Goal: Information Seeking & Learning: Check status

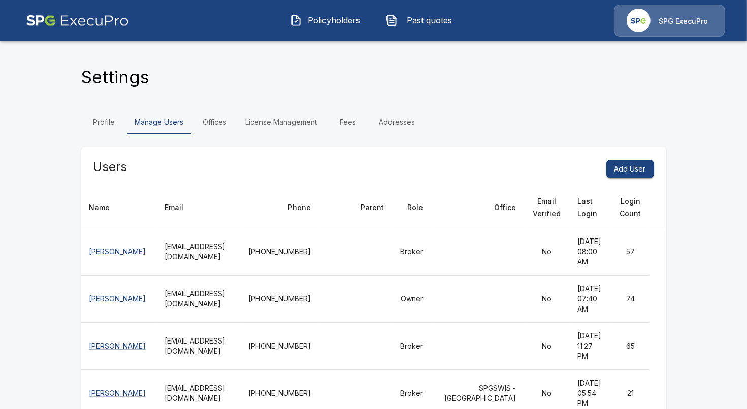
click at [323, 31] on button "Policyholders" at bounding box center [325, 20] width 87 height 26
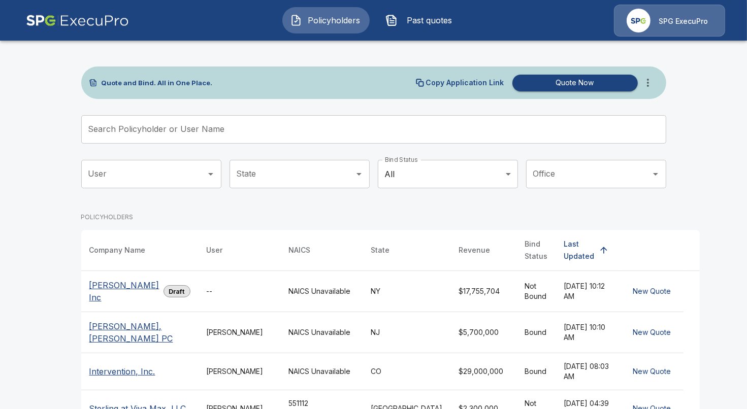
drag, startPoint x: 39, startPoint y: 126, endPoint x: 469, endPoint y: 54, distance: 436.3
click at [39, 126] on main "Quote and Bind. All in One Place. Copy Application Link Quote Now Search Policy…" at bounding box center [373, 373] width 747 height 747
click at [690, 34] on div "SPG ExecuPro" at bounding box center [669, 21] width 111 height 32
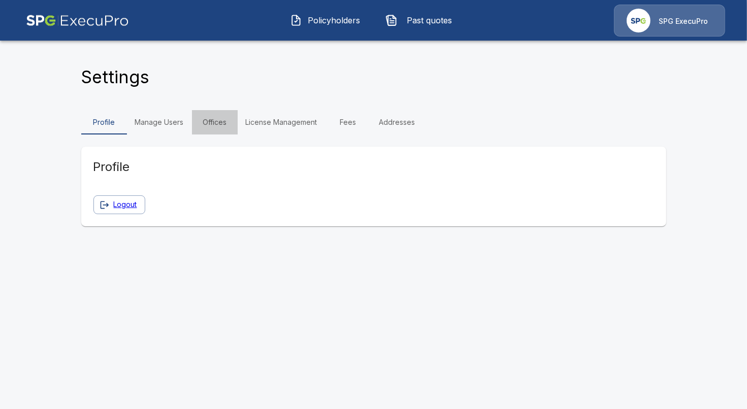
click at [195, 131] on link "Offices" at bounding box center [215, 122] width 46 height 24
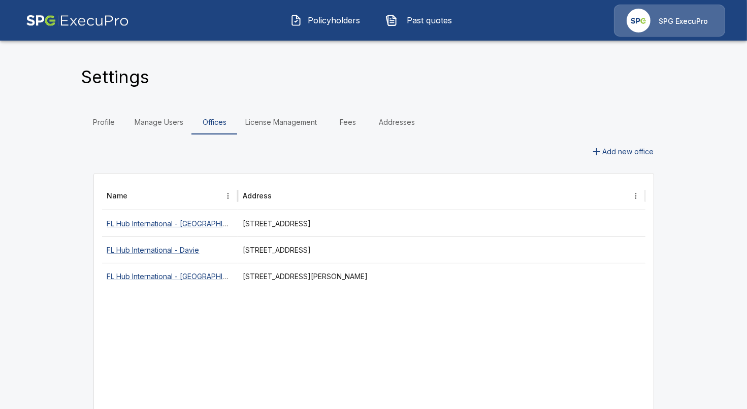
click at [170, 126] on link "Manage Users" at bounding box center [159, 122] width 65 height 24
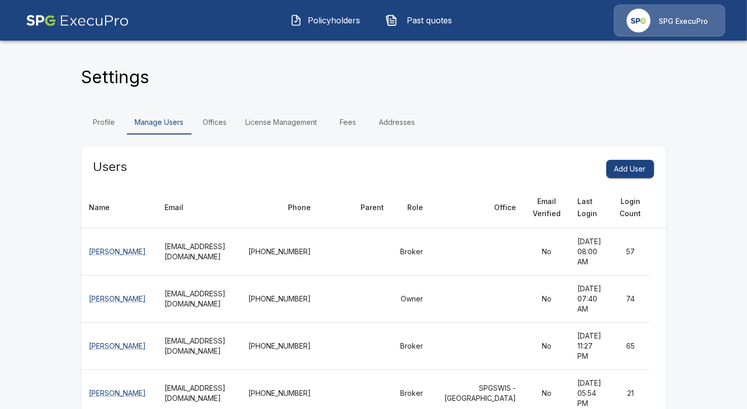
scroll to position [271, 0]
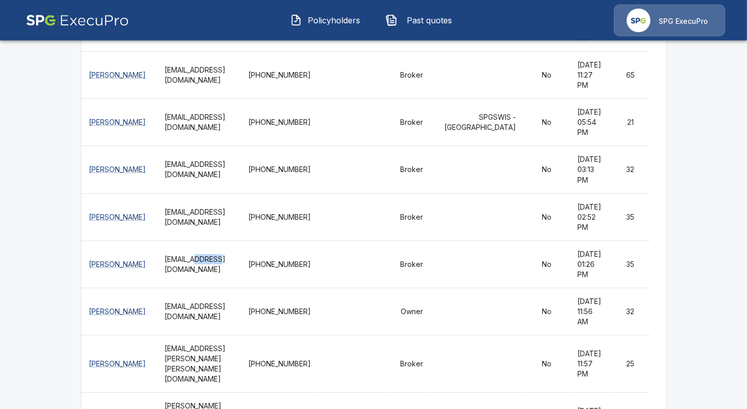
drag, startPoint x: 183, startPoint y: 332, endPoint x: 207, endPoint y: 327, distance: 24.3
click at [207, 288] on th "[EMAIL_ADDRESS][DOMAIN_NAME]" at bounding box center [198, 264] width 84 height 47
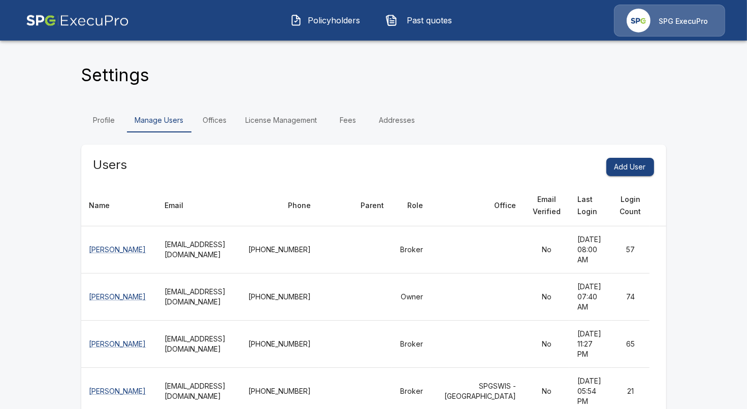
scroll to position [0, 0]
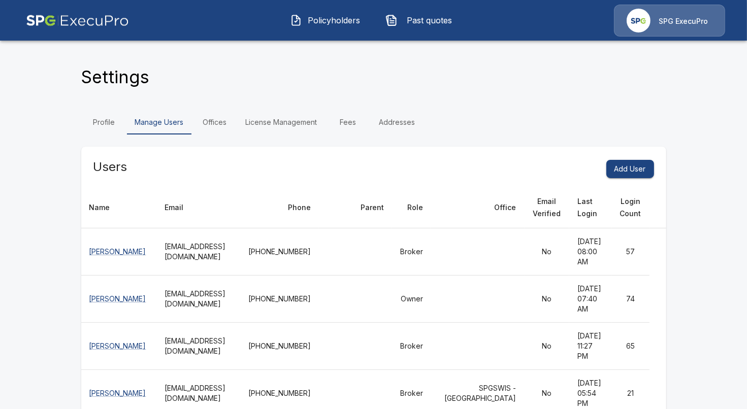
click at [335, 19] on span "Policyholders" at bounding box center [334, 20] width 56 height 12
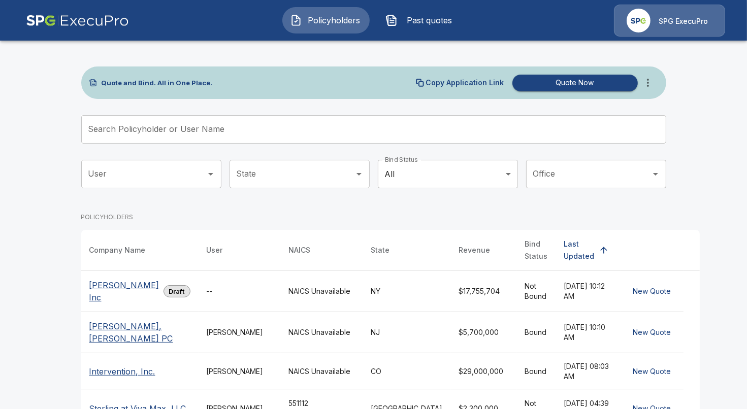
click at [341, 127] on input "Search Policyholder or User Name" at bounding box center [368, 129] width 574 height 28
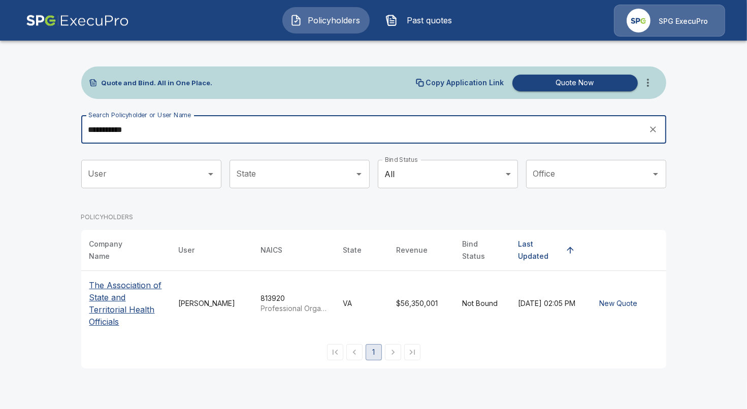
type input "**********"
click at [113, 299] on p "The Association of State and Territorial Health Officials" at bounding box center [125, 303] width 73 height 49
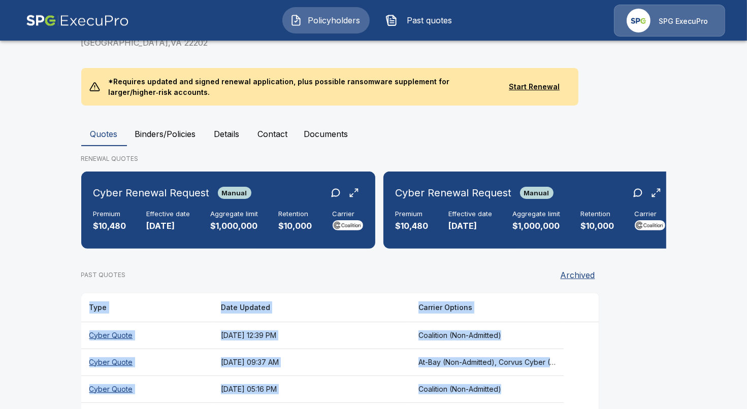
drag, startPoint x: 647, startPoint y: 409, endPoint x: 632, endPoint y: 443, distance: 37.5
click at [632, 409] on main "Policyholders / The Association of State and Territorial Health Officials The A…" at bounding box center [373, 105] width 747 height 687
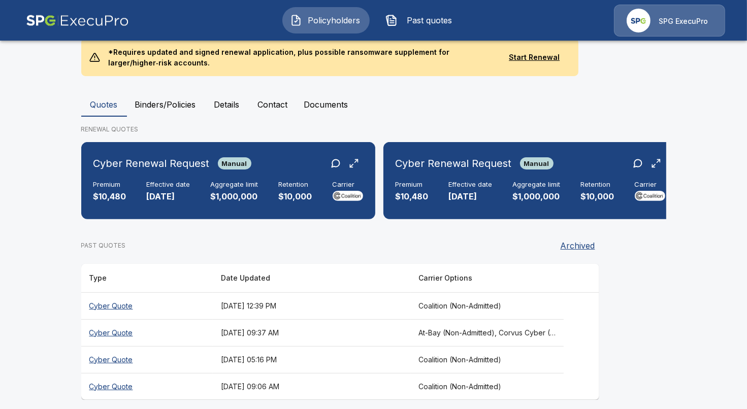
click at [43, 202] on main "Policyholders / The Association of State and Territorial Health Officials The A…" at bounding box center [373, 76] width 747 height 687
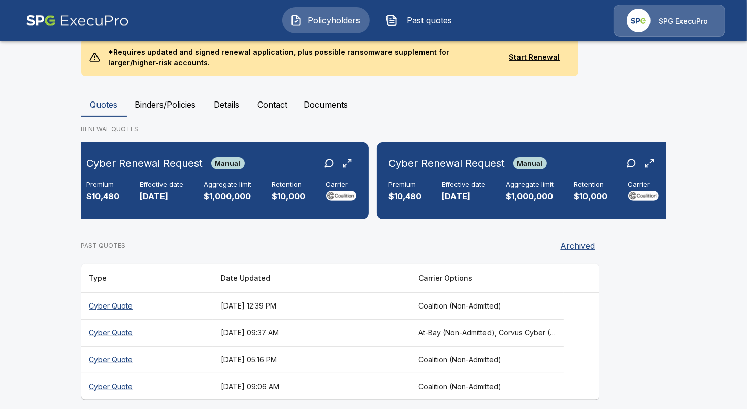
scroll to position [0, 0]
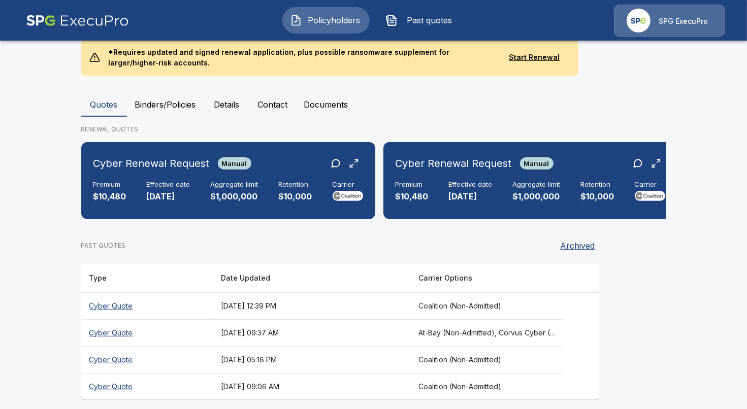
click at [46, 281] on main "Policyholders / The Association of State and Territorial Health Officials The A…" at bounding box center [373, 76] width 747 height 687
click at [166, 197] on div "Cyber Renewal Request Manual Premium $10,480 Effective date 10/1/2025 Aggregate…" at bounding box center [228, 180] width 286 height 69
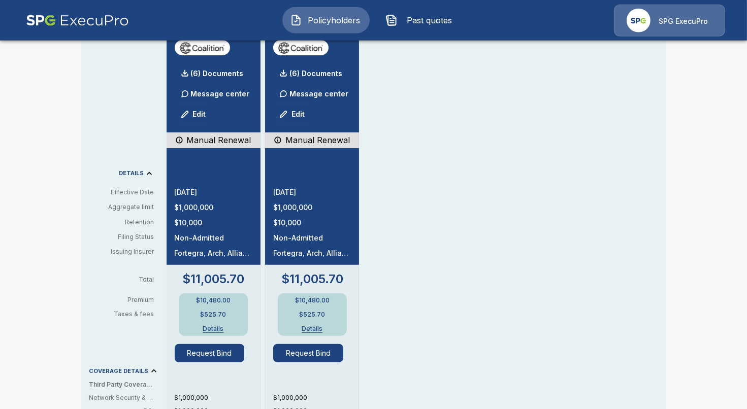
scroll to position [293, 0]
